Goal: Use online tool/utility: Utilize a website feature to perform a specific function

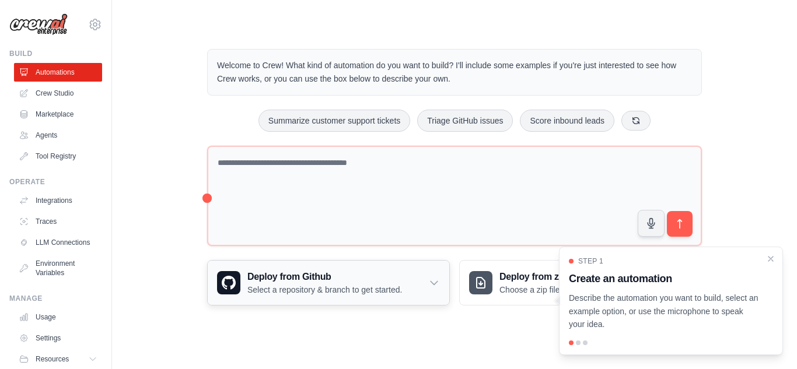
click at [430, 261] on div "Deploy from Github Select a repository & branch to get started." at bounding box center [328, 283] width 241 height 44
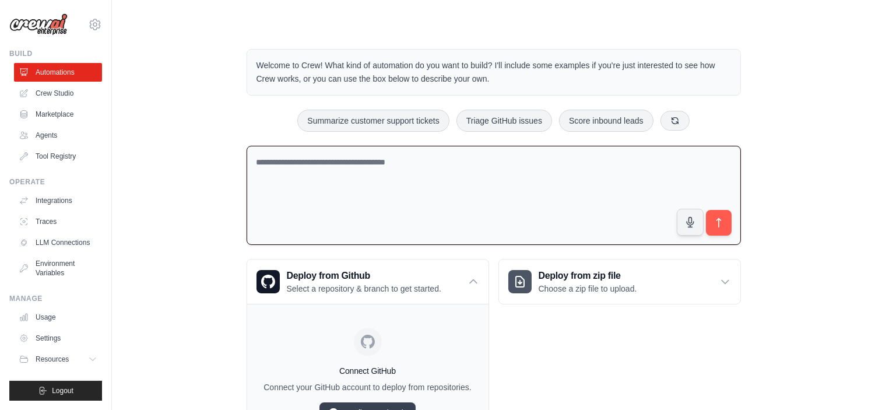
click at [508, 160] on textarea at bounding box center [494, 196] width 495 height 100
click at [493, 165] on textarea at bounding box center [494, 196] width 495 height 100
click at [469, 165] on textarea at bounding box center [494, 196] width 495 height 100
click at [416, 191] on textarea at bounding box center [494, 196] width 495 height 100
drag, startPoint x: 414, startPoint y: 123, endPoint x: 316, endPoint y: 193, distance: 120.4
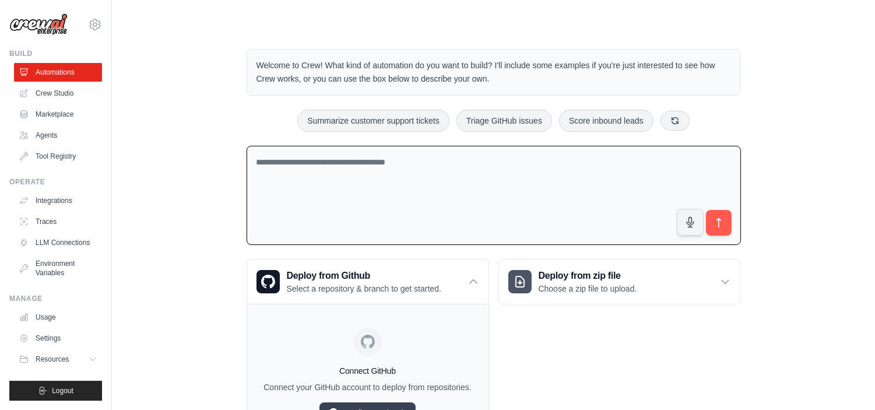
click at [316, 193] on div "Welcome to Crew! What kind of automation do you want to build? I'll include som…" at bounding box center [494, 248] width 523 height 436
click at [39, 91] on link "Crew Studio" at bounding box center [59, 93] width 88 height 19
